Goal: Browse casually: Explore the website without a specific task or goal

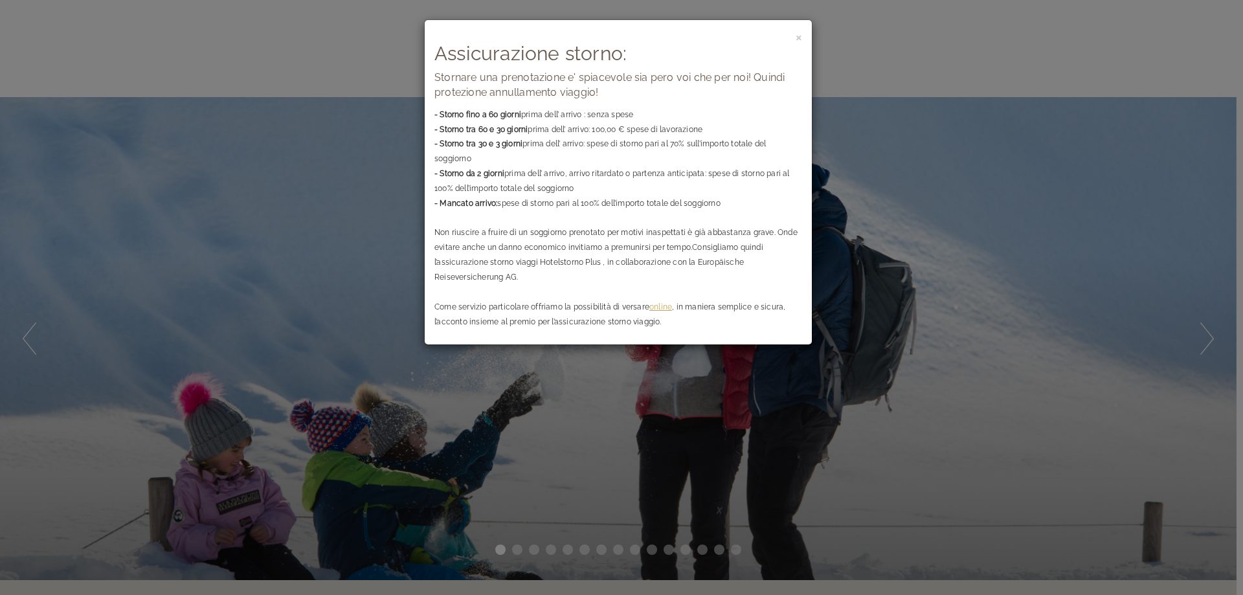
click at [803, 34] on div "× Assicurazione storno: Stornare una prenotazione e' spiacevole sia pero voi ch…" at bounding box center [618, 182] width 387 height 324
click at [798, 39] on span "×" at bounding box center [799, 36] width 6 height 16
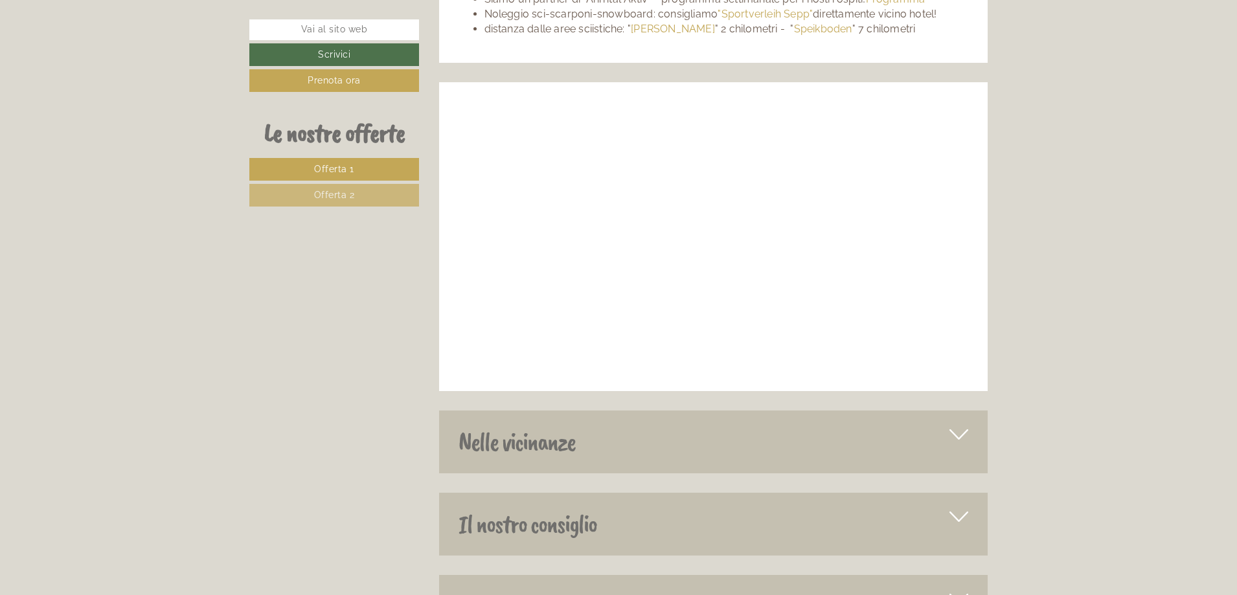
scroll to position [4853, 0]
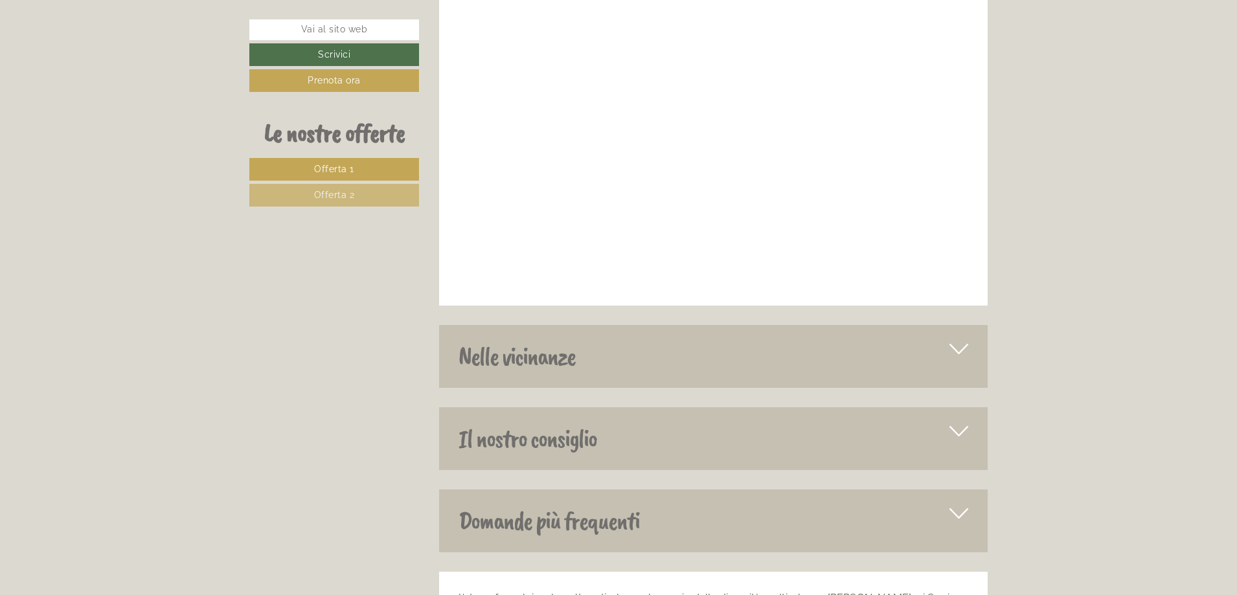
click at [957, 338] on icon at bounding box center [958, 349] width 19 height 22
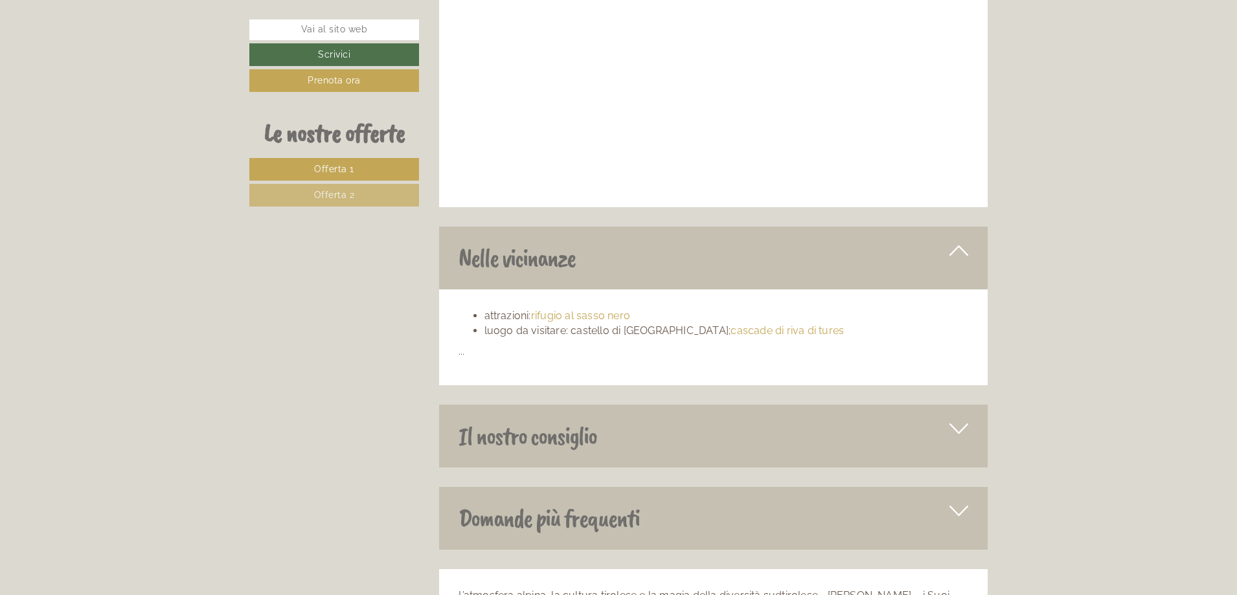
scroll to position [4982, 0]
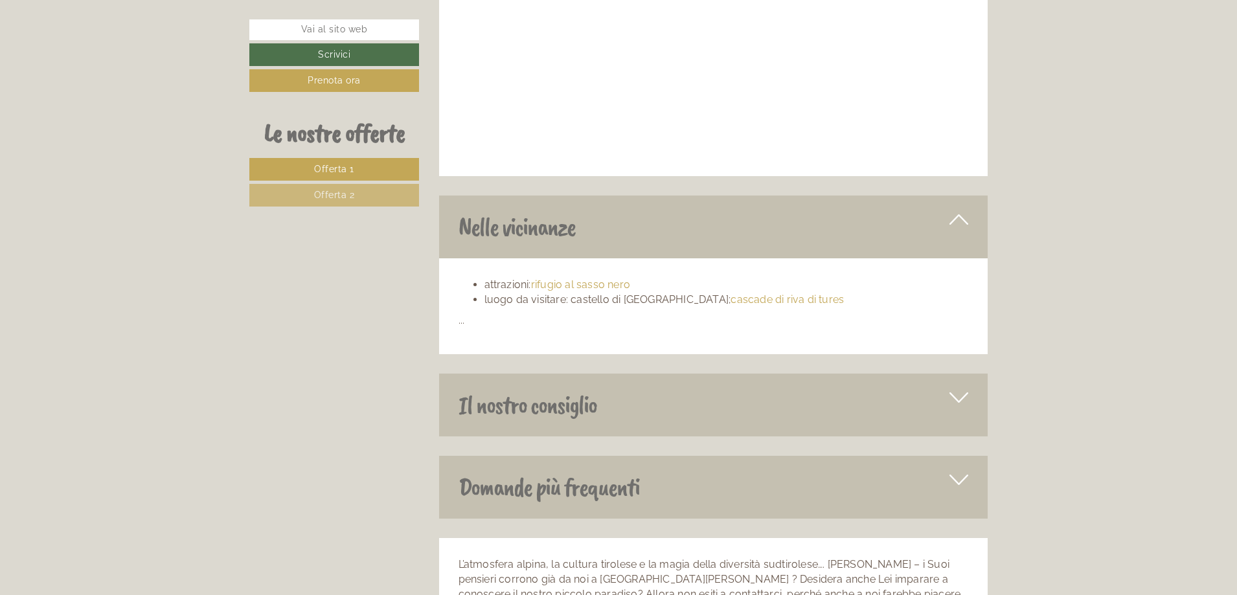
click at [958, 386] on icon at bounding box center [958, 397] width 19 height 22
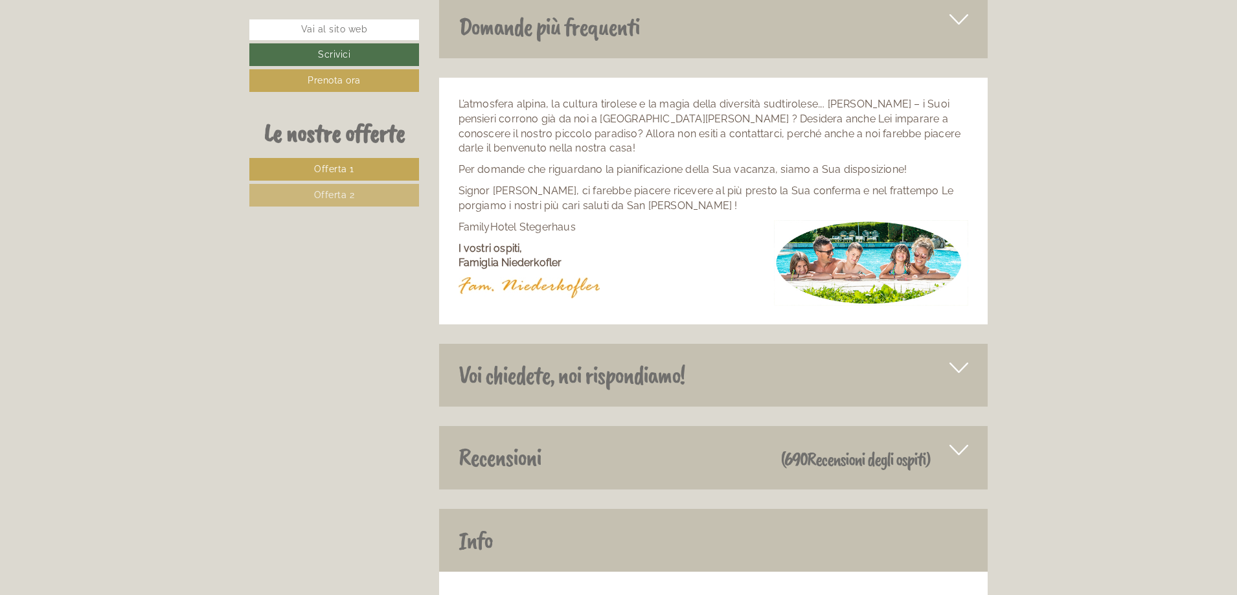
scroll to position [5953, 0]
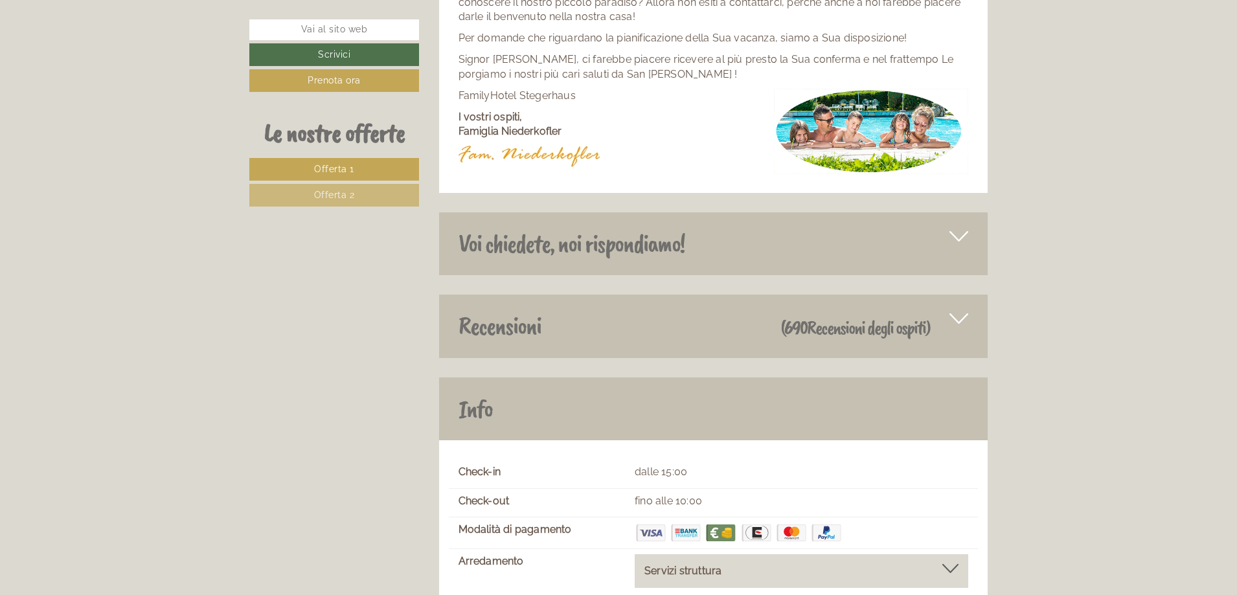
click at [961, 308] on icon at bounding box center [958, 319] width 19 height 22
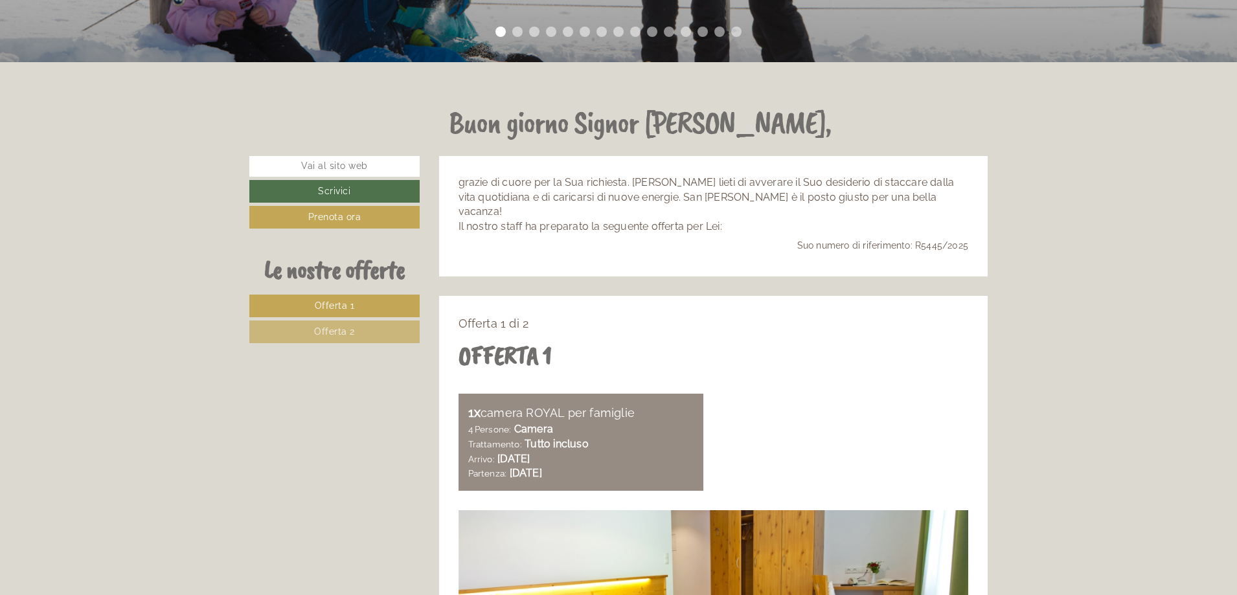
scroll to position [0, 0]
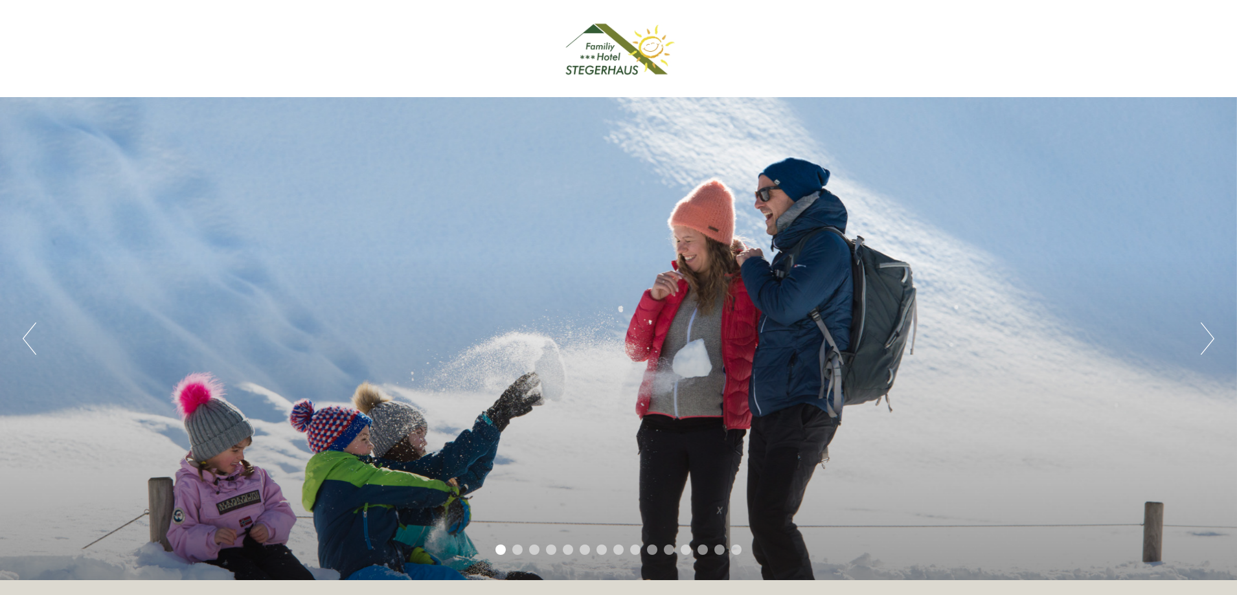
click at [622, 55] on div at bounding box center [618, 48] width 725 height 84
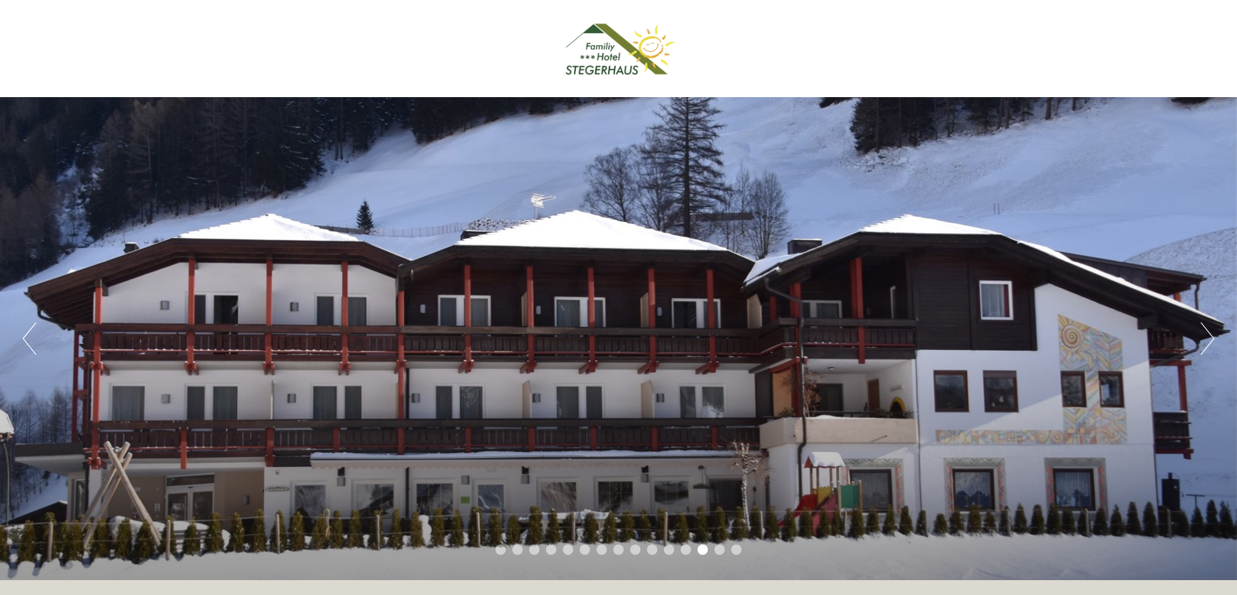
click at [1209, 335] on button "Next" at bounding box center [1207, 338] width 14 height 32
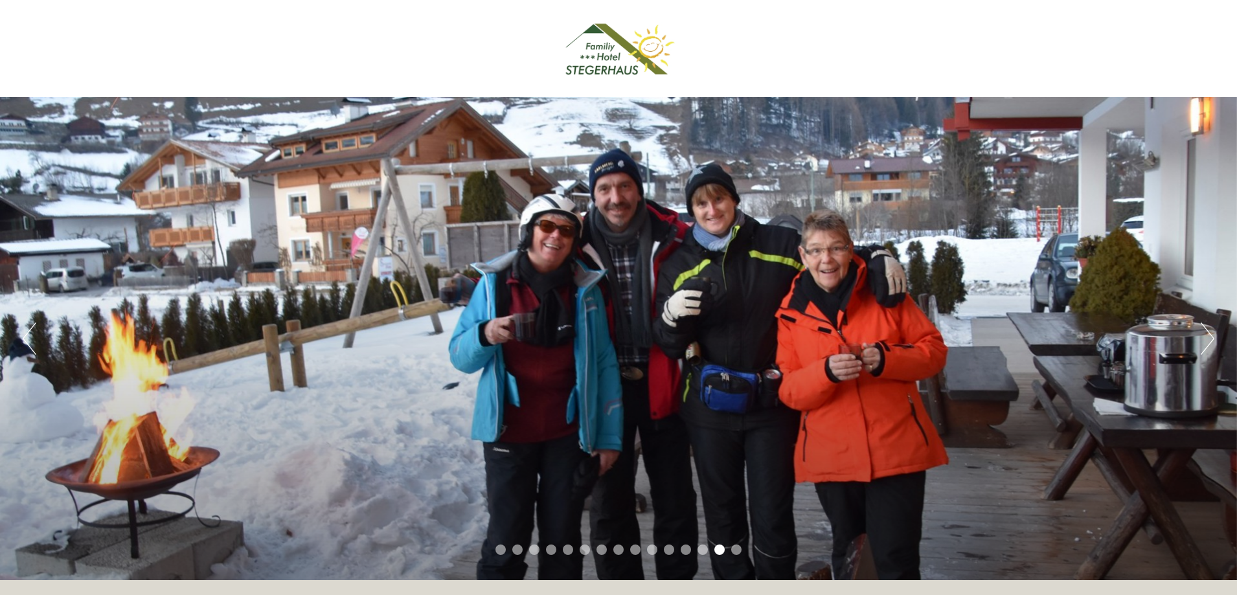
click at [1209, 335] on button "Next" at bounding box center [1207, 338] width 14 height 32
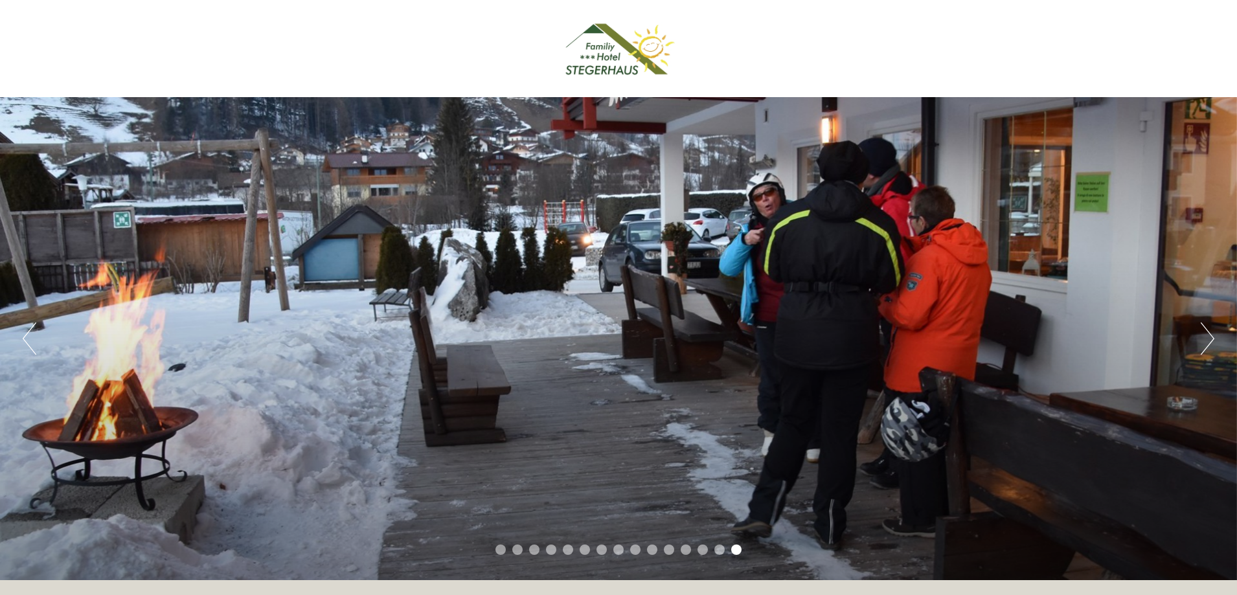
click at [1209, 335] on button "Next" at bounding box center [1207, 338] width 14 height 32
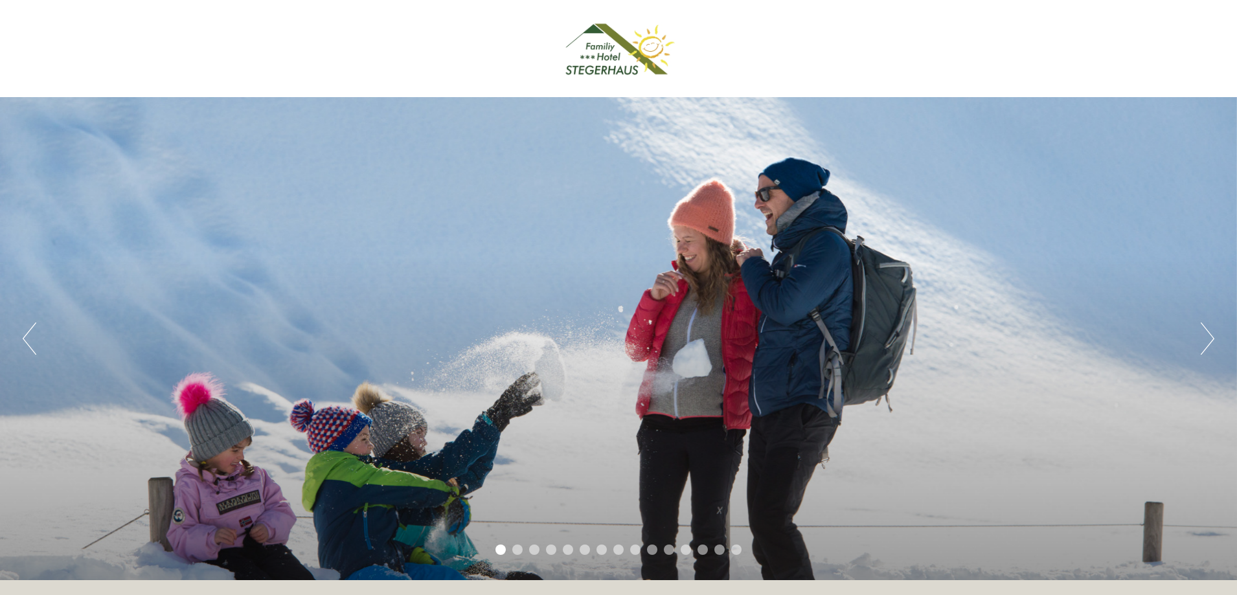
click at [1209, 335] on button "Next" at bounding box center [1207, 338] width 14 height 32
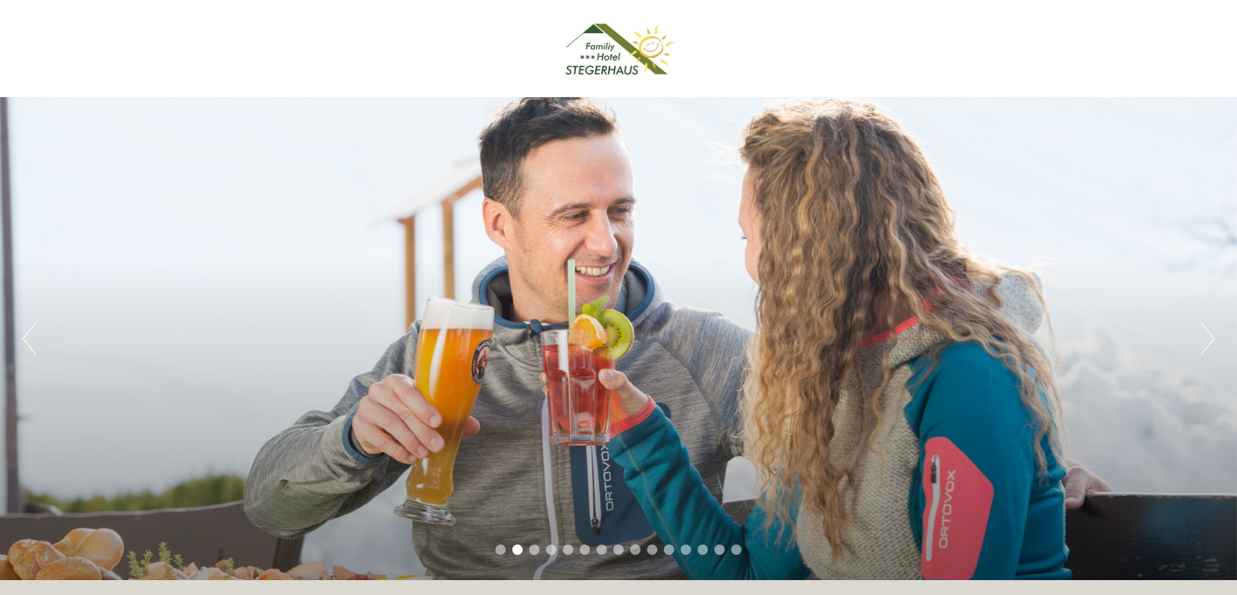
click at [1209, 335] on button "Next" at bounding box center [1207, 338] width 14 height 32
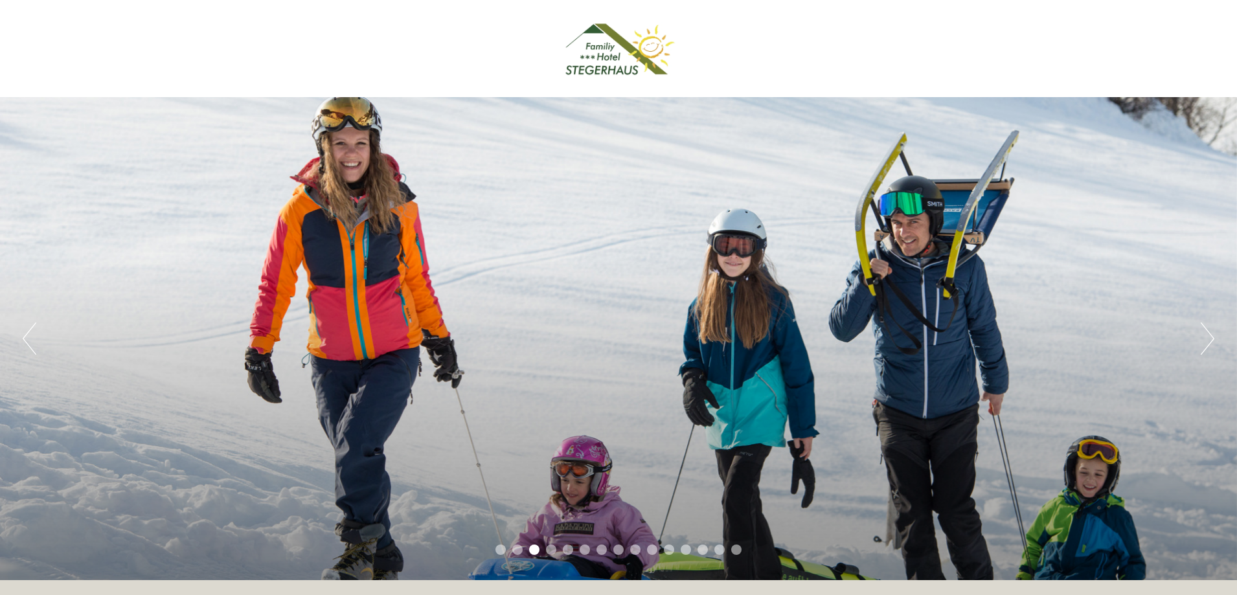
click at [1209, 335] on button "Next" at bounding box center [1207, 338] width 14 height 32
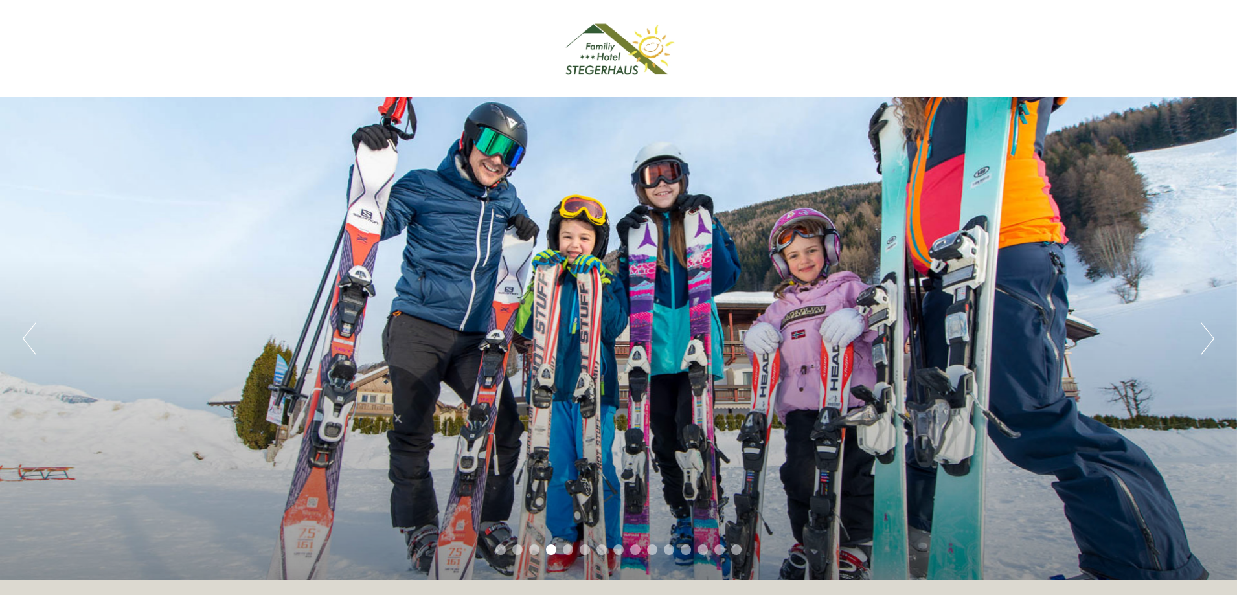
click at [1209, 335] on button "Next" at bounding box center [1207, 338] width 14 height 32
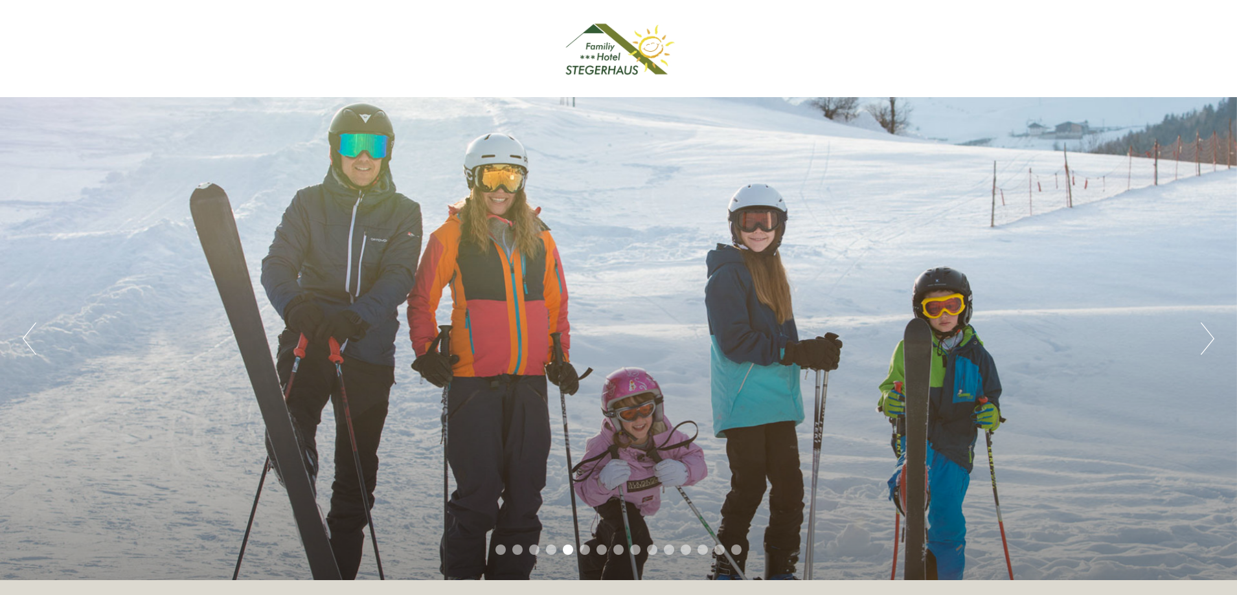
click at [1209, 335] on button "Next" at bounding box center [1207, 338] width 14 height 32
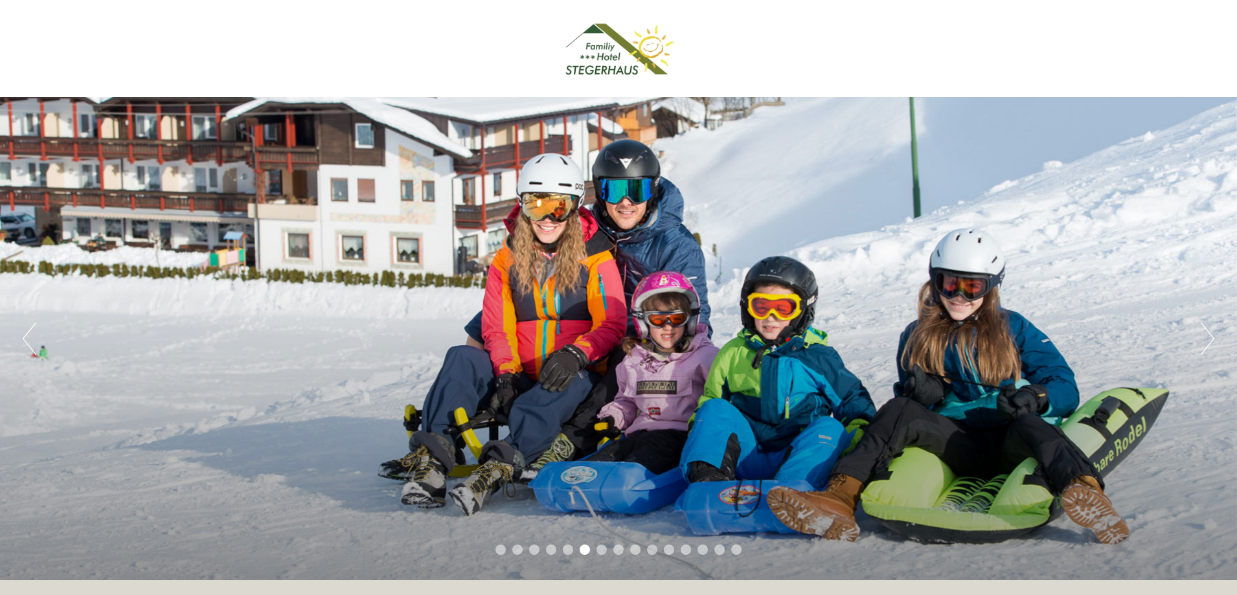
click at [1209, 335] on button "Next" at bounding box center [1207, 338] width 14 height 32
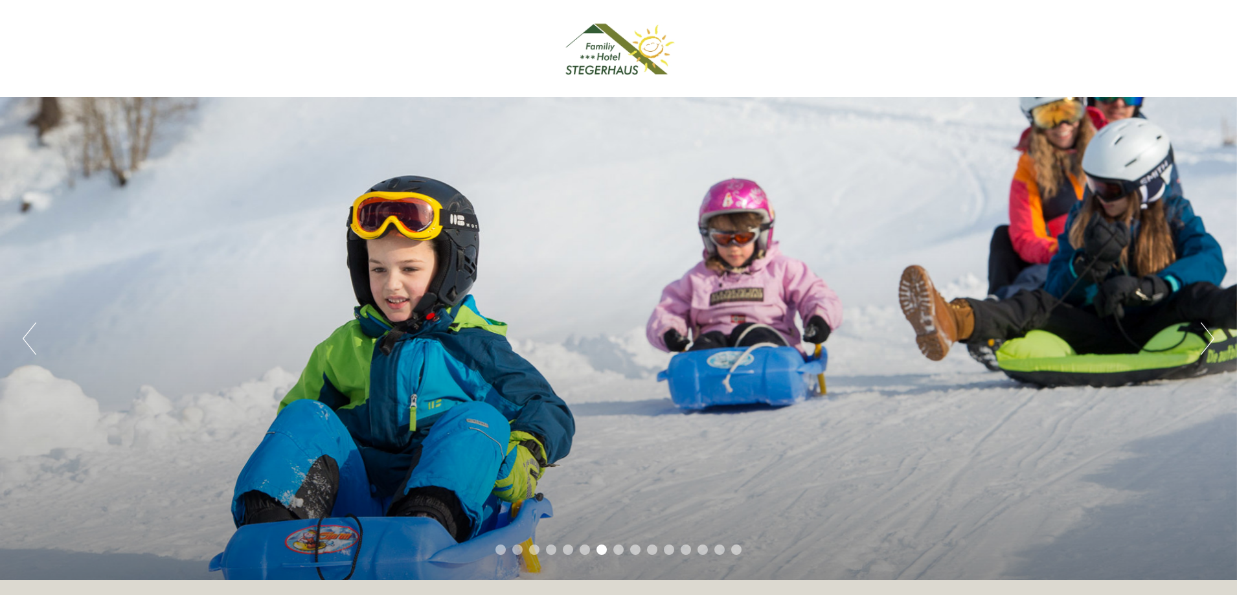
click at [1206, 341] on button "Next" at bounding box center [1207, 338] width 14 height 32
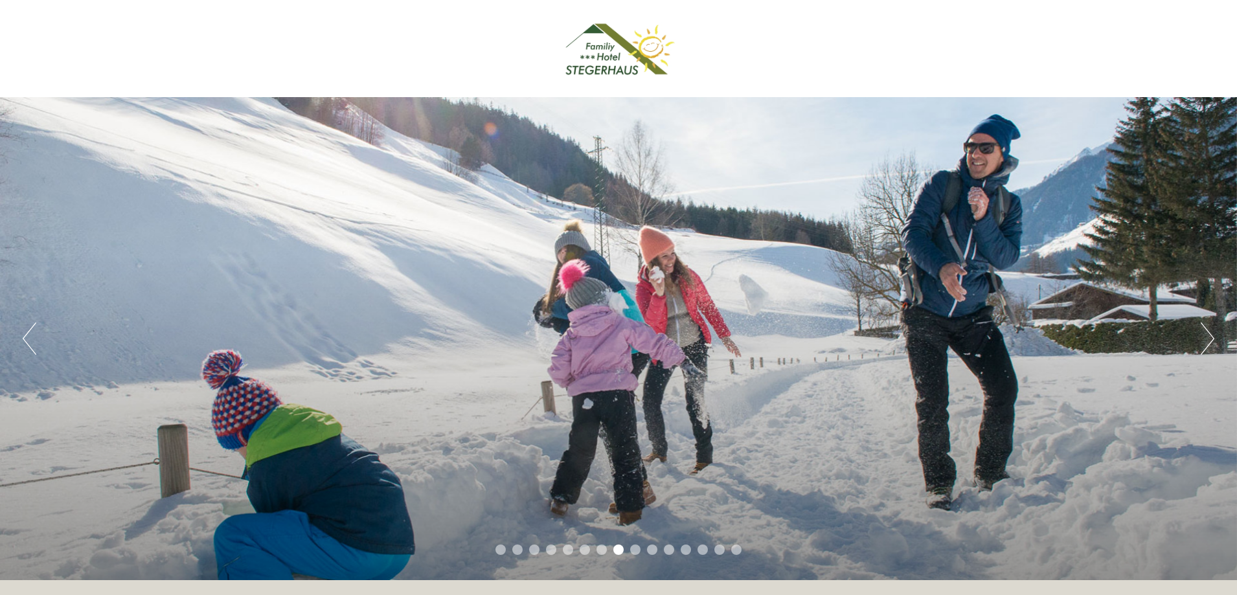
click at [1206, 341] on button "Next" at bounding box center [1207, 338] width 14 height 32
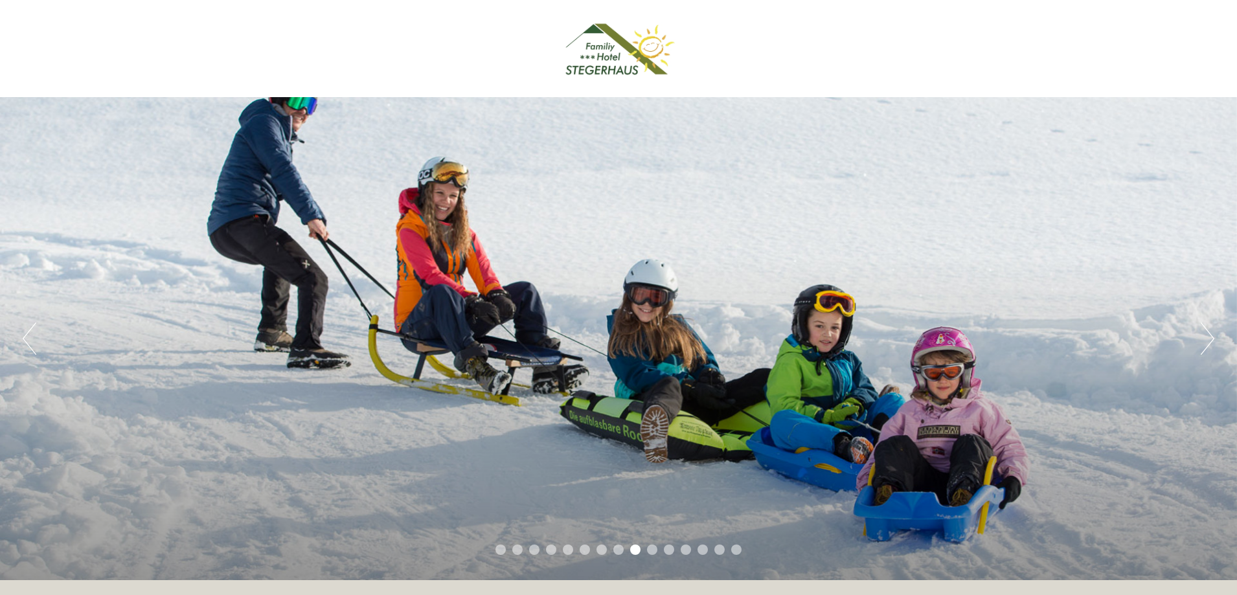
click at [1206, 341] on button "Next" at bounding box center [1207, 338] width 14 height 32
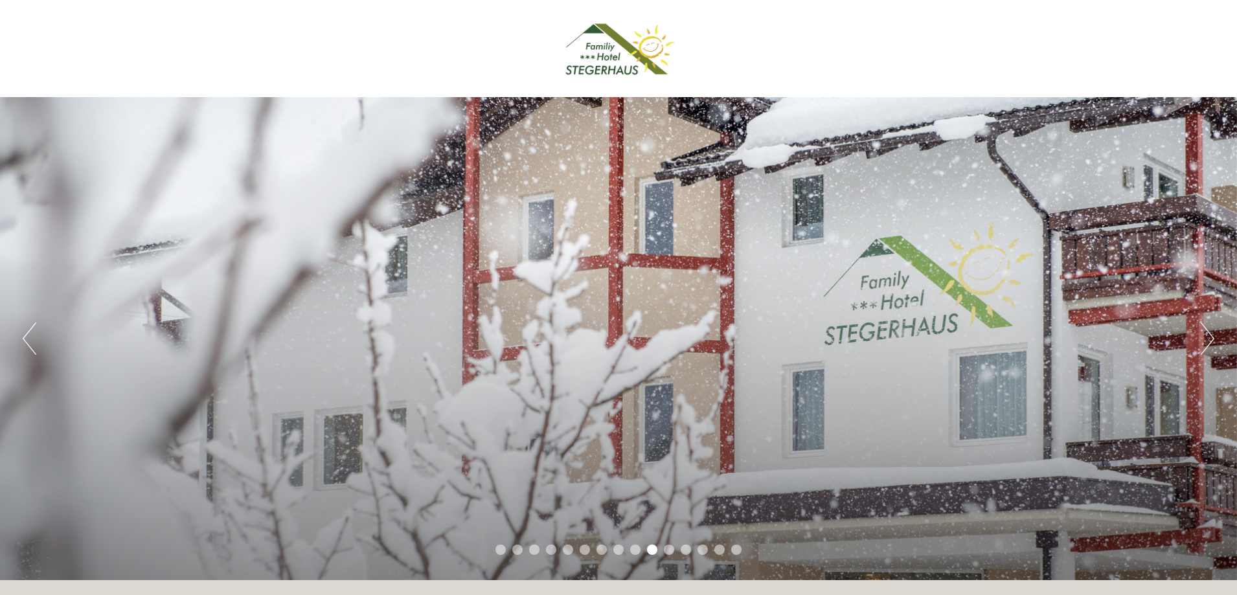
click at [1206, 341] on button "Next" at bounding box center [1207, 338] width 14 height 32
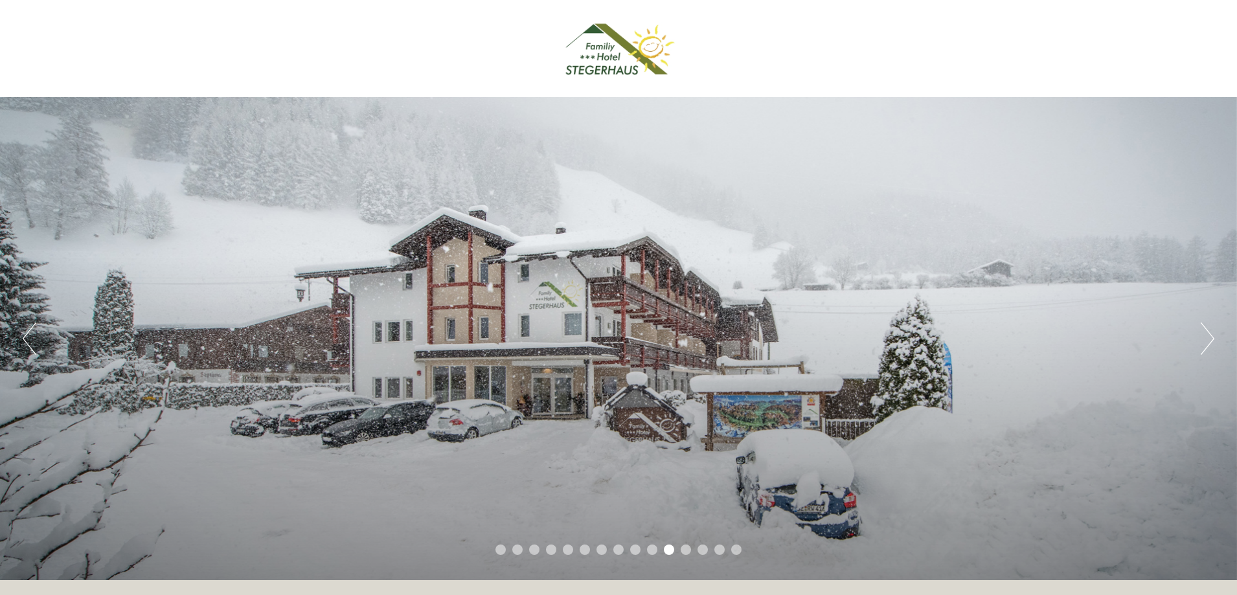
click at [1206, 341] on button "Next" at bounding box center [1207, 338] width 14 height 32
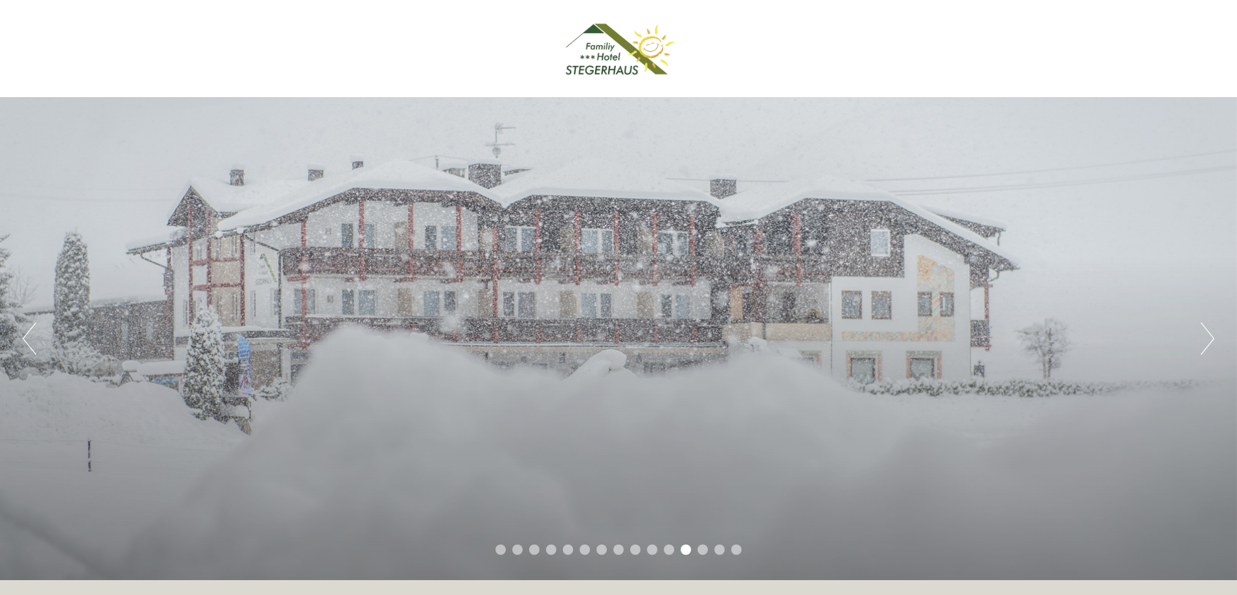
click at [1206, 341] on button "Next" at bounding box center [1207, 338] width 14 height 32
